Goal: Navigation & Orientation: Understand site structure

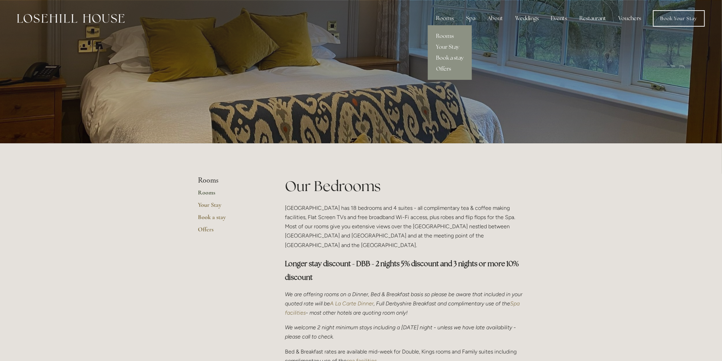
click at [444, 58] on link "Book a stay" at bounding box center [450, 58] width 44 height 11
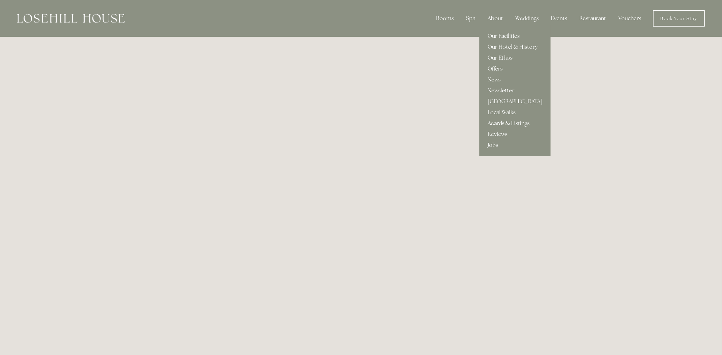
click at [499, 86] on link "Newsletter" at bounding box center [514, 90] width 71 height 11
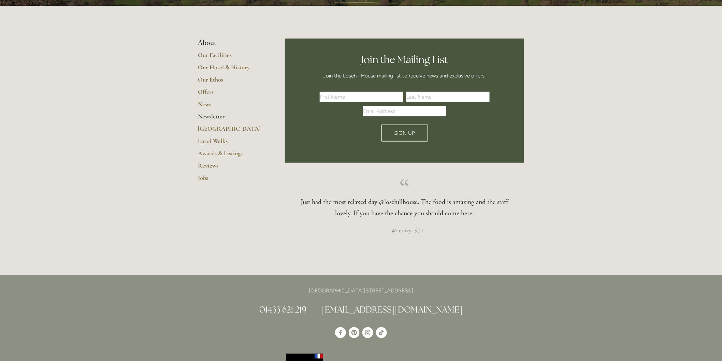
scroll to position [151, 0]
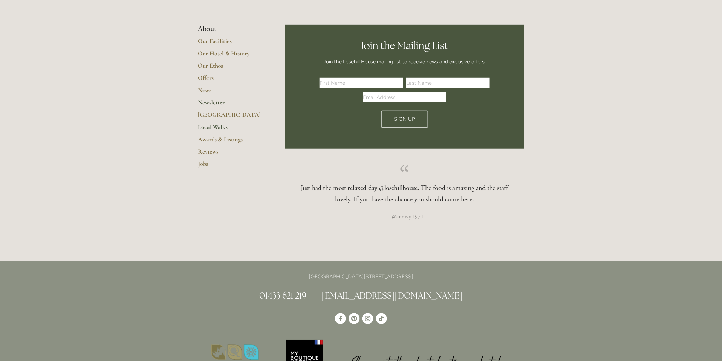
click at [224, 125] on link "Local Walks" at bounding box center [230, 129] width 65 height 12
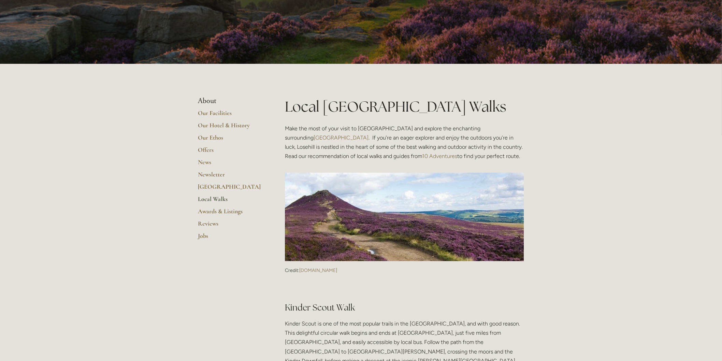
scroll to position [38, 0]
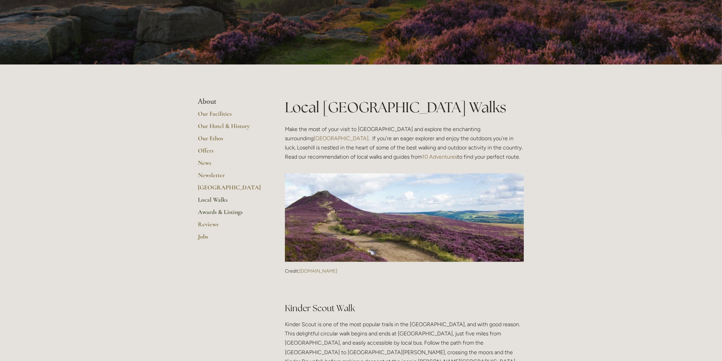
click at [212, 213] on link "Awards & Listings" at bounding box center [230, 214] width 65 height 12
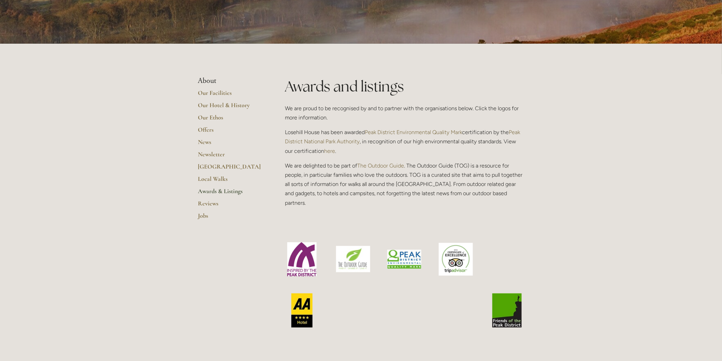
scroll to position [114, 0]
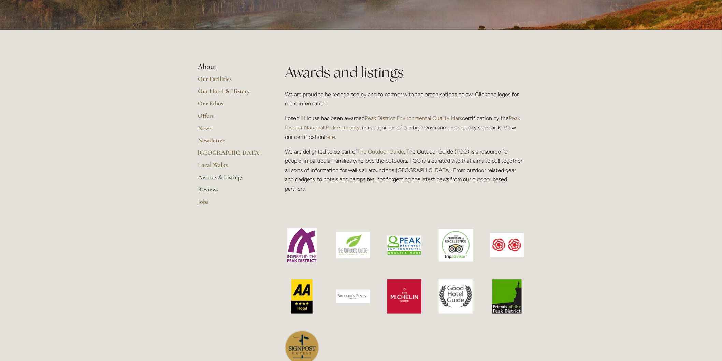
click at [214, 189] on link "Reviews" at bounding box center [230, 192] width 65 height 12
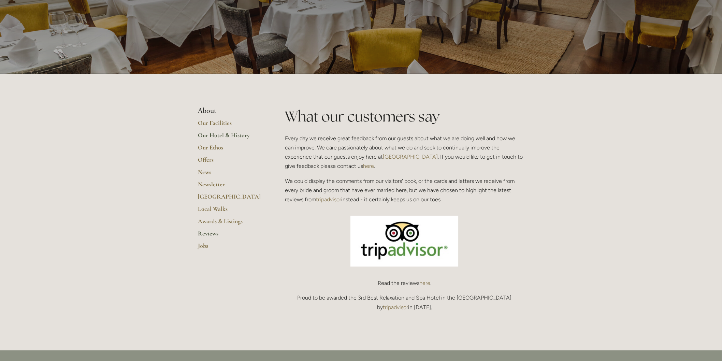
scroll to position [76, 0]
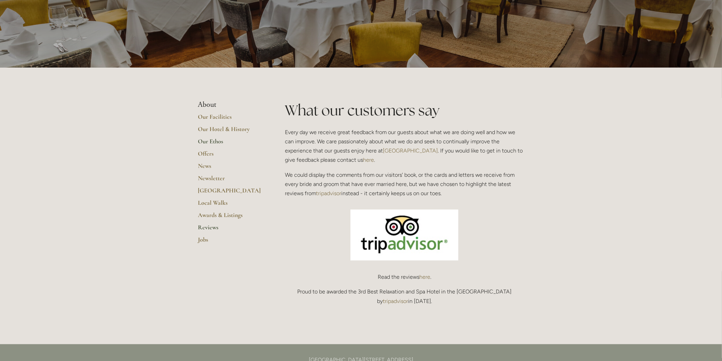
click at [207, 141] on link "Our Ethos" at bounding box center [230, 143] width 65 height 12
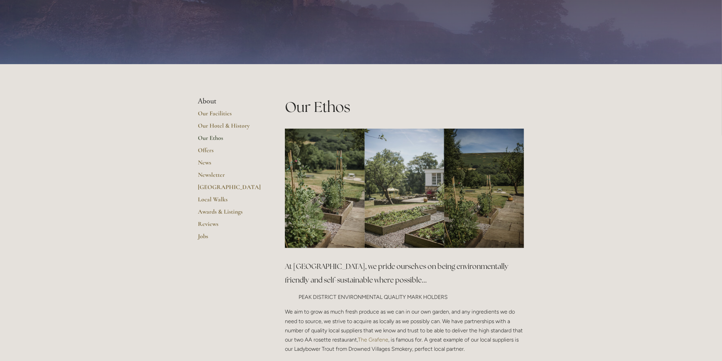
scroll to position [38, 0]
click at [213, 124] on link "Our Hotel & History" at bounding box center [230, 128] width 65 height 12
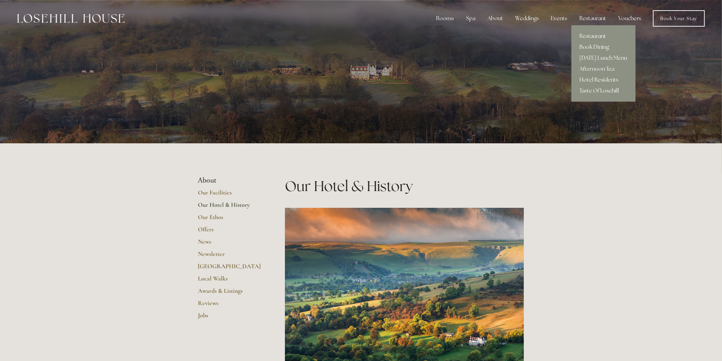
click at [602, 75] on link "Hotel Residents" at bounding box center [603, 79] width 64 height 11
